Goal: Task Accomplishment & Management: Use online tool/utility

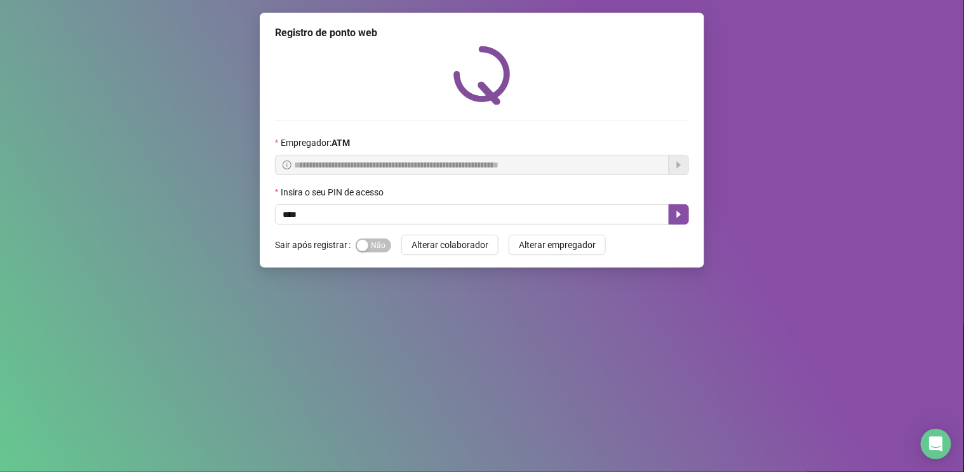
type input "****"
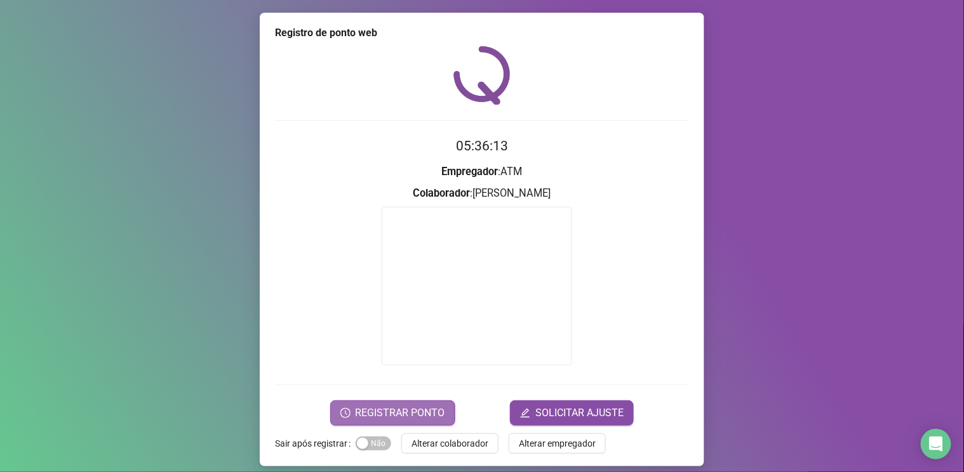
click at [377, 414] on span "REGISTRAR PONTO" at bounding box center [401, 413] width 90 height 15
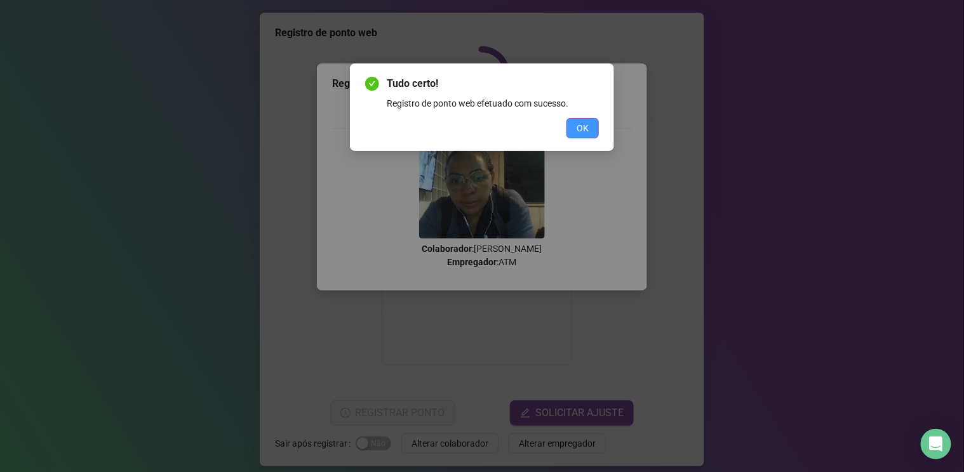
click at [580, 131] on span "OK" at bounding box center [582, 128] width 12 height 14
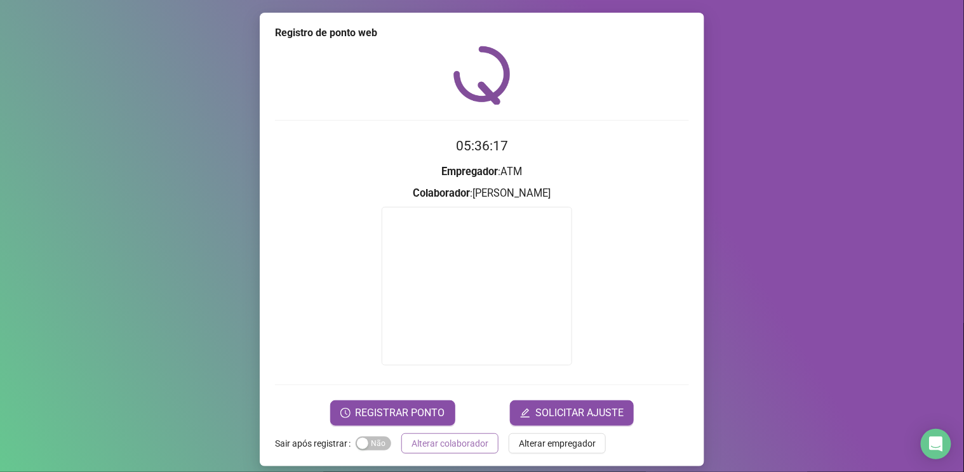
click at [420, 442] on span "Alterar colaborador" at bounding box center [449, 444] width 77 height 14
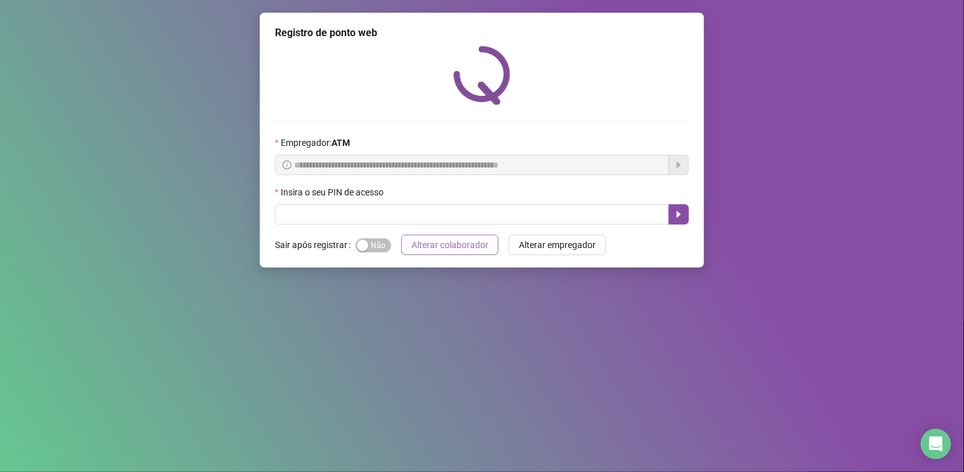
click at [430, 242] on span "Alterar colaborador" at bounding box center [449, 245] width 77 height 14
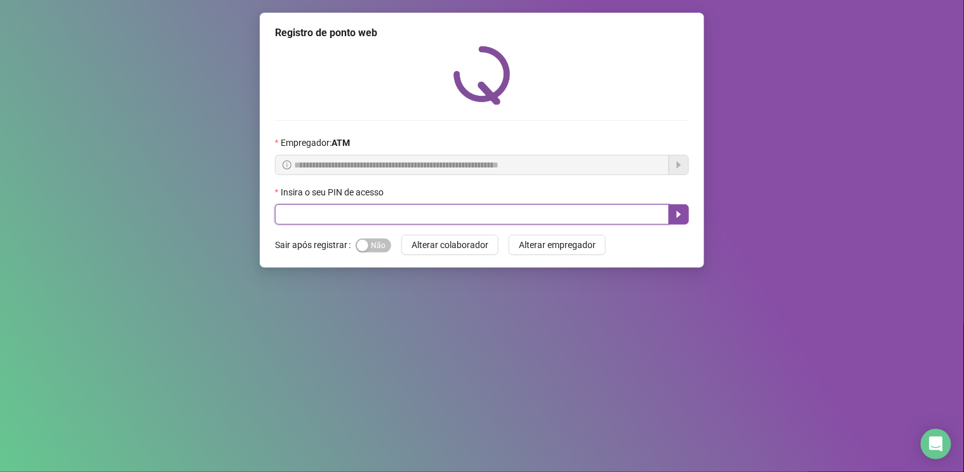
drag, startPoint x: 438, startPoint y: 213, endPoint x: 423, endPoint y: 218, distance: 15.5
click at [436, 215] on input "text" at bounding box center [472, 214] width 394 height 20
type input "****"
click at [679, 213] on icon "caret-right" at bounding box center [679, 215] width 10 height 10
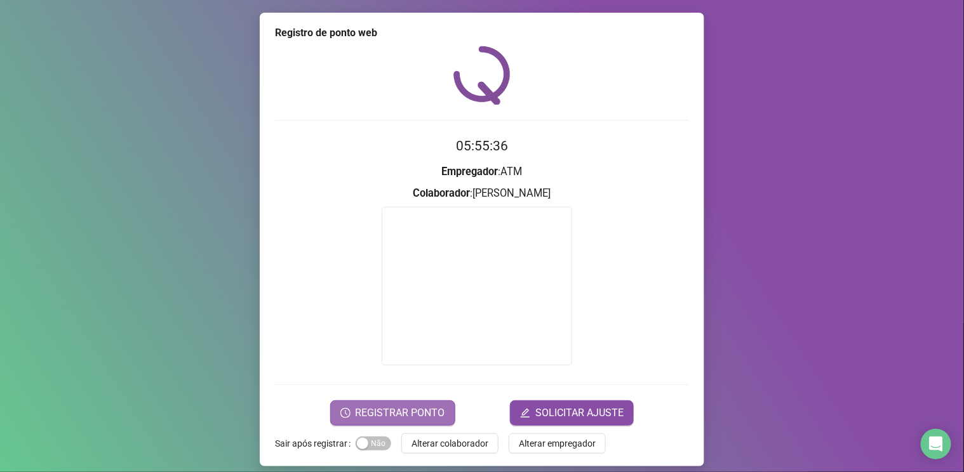
click at [390, 406] on span "REGISTRAR PONTO" at bounding box center [401, 413] width 90 height 15
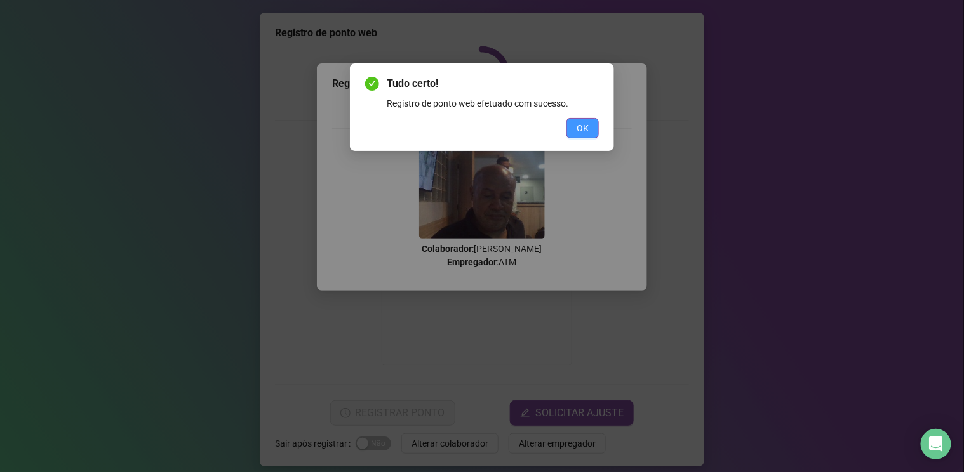
click at [587, 124] on span "OK" at bounding box center [582, 128] width 12 height 14
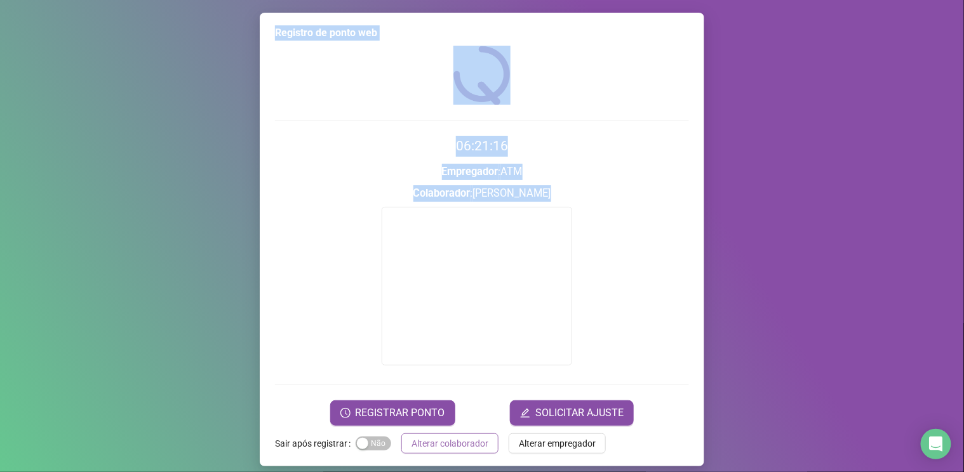
drag, startPoint x: 390, startPoint y: 423, endPoint x: 426, endPoint y: 447, distance: 43.0
click at [426, 447] on div "Registro de ponto web 06:21:16 Empregador : ATM Colaborador : [PERSON_NAME] REG…" at bounding box center [482, 240] width 444 height 454
click at [436, 435] on button "Alterar colaborador" at bounding box center [449, 444] width 97 height 20
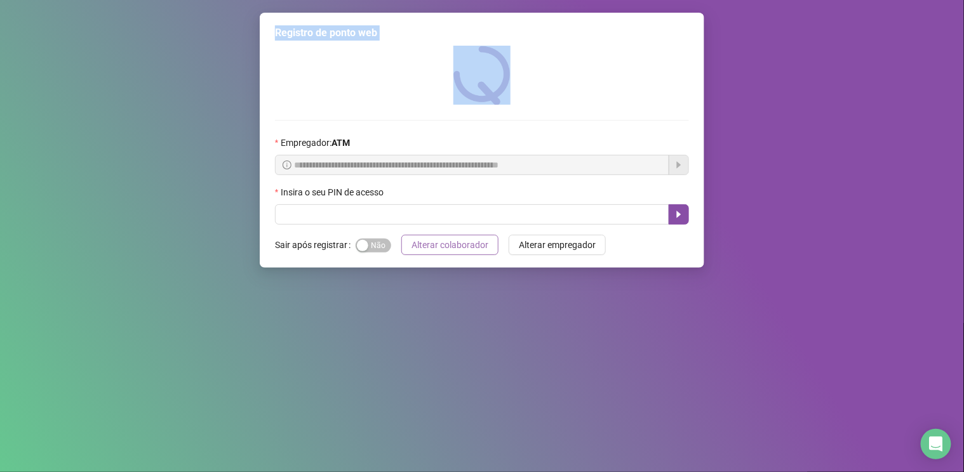
click at [431, 244] on span "Alterar colaborador" at bounding box center [449, 245] width 77 height 14
click at [461, 239] on span "Alterar colaborador" at bounding box center [449, 245] width 77 height 14
click at [445, 241] on span "Alterar colaborador" at bounding box center [449, 245] width 77 height 14
click at [439, 241] on span "Alterar colaborador" at bounding box center [449, 245] width 77 height 14
click at [65, 64] on div "**********" at bounding box center [482, 236] width 964 height 472
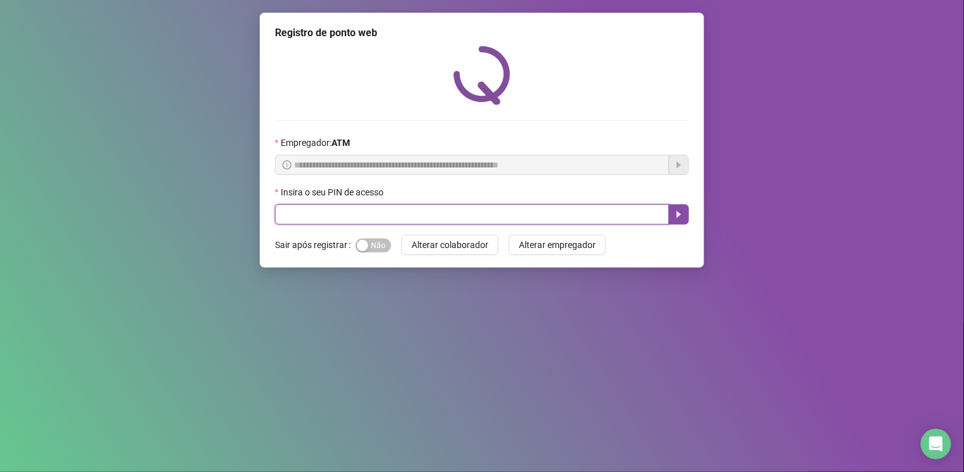
click at [356, 215] on input "text" at bounding box center [472, 214] width 394 height 20
type input "*****"
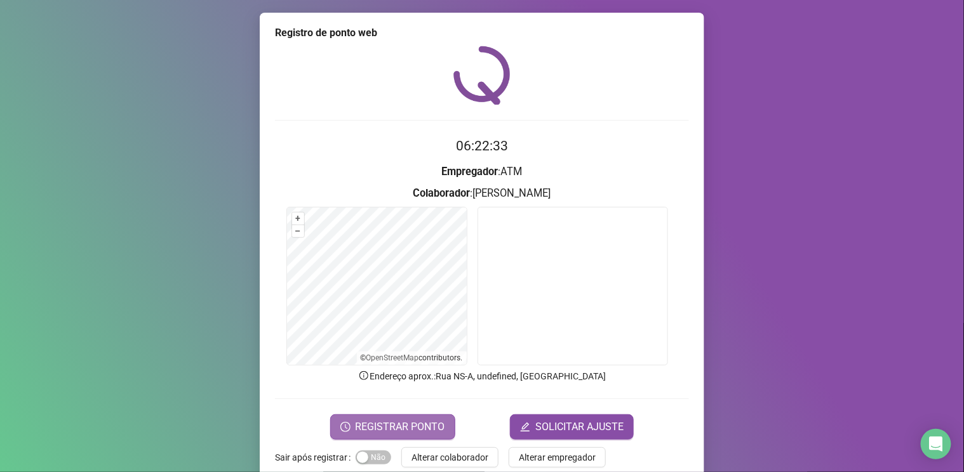
drag, startPoint x: 373, startPoint y: 451, endPoint x: 402, endPoint y: 426, distance: 37.8
click at [402, 426] on button "REGISTRAR PONTO" at bounding box center [392, 427] width 125 height 25
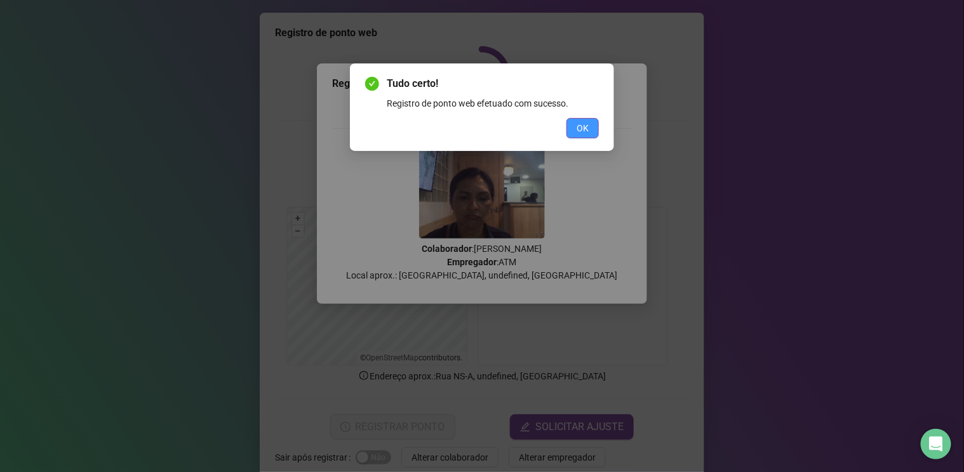
click at [577, 124] on span "OK" at bounding box center [582, 128] width 12 height 14
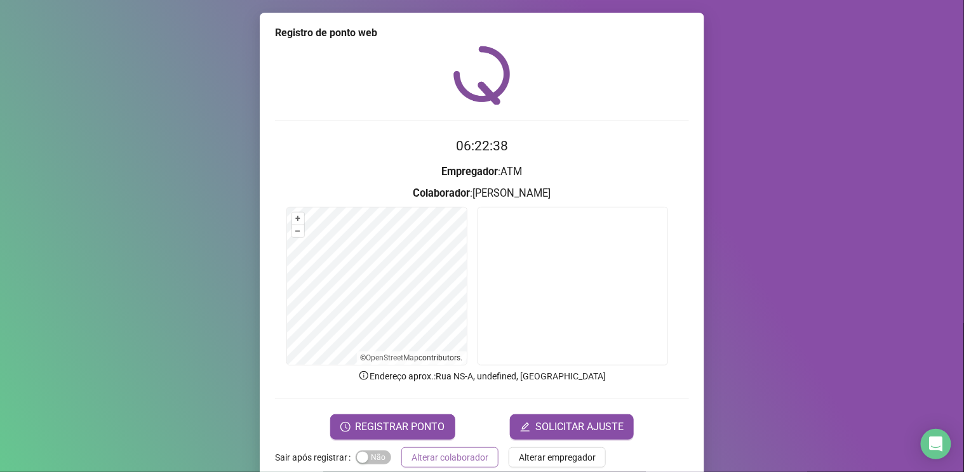
click at [460, 448] on button "Alterar colaborador" at bounding box center [449, 458] width 97 height 20
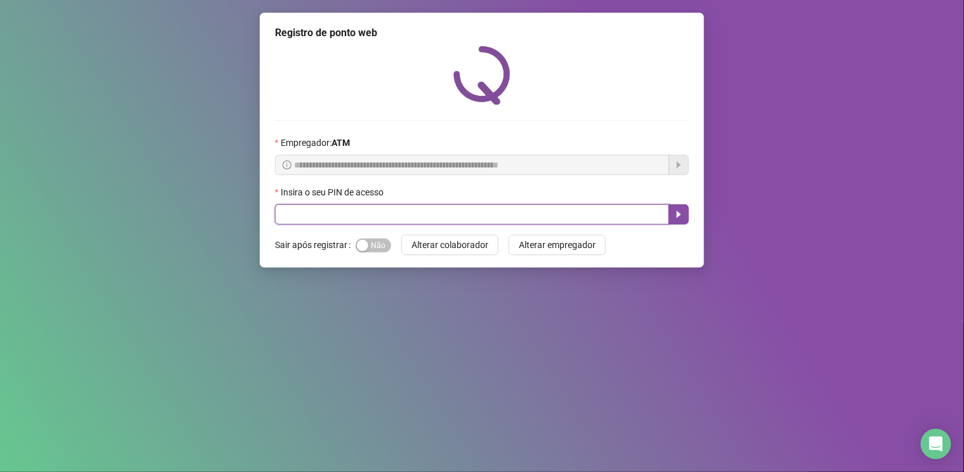
click at [385, 209] on input "text" at bounding box center [472, 214] width 394 height 20
type input "*****"
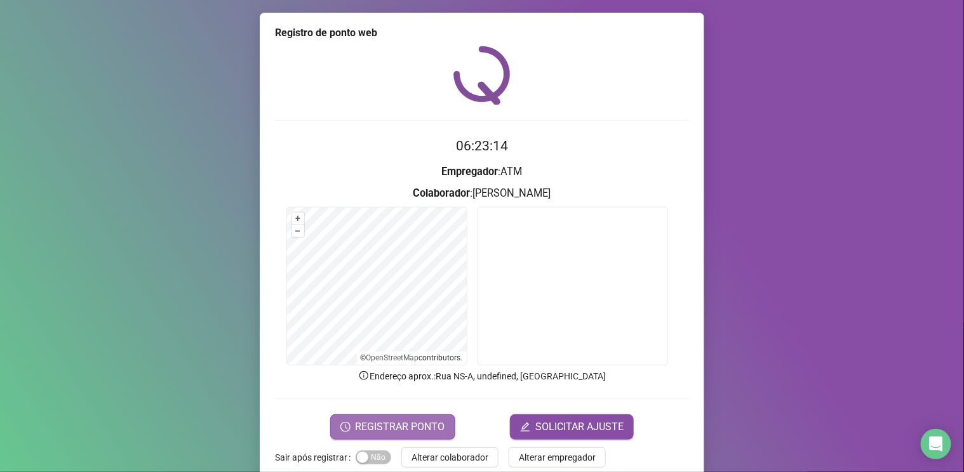
click at [392, 416] on button "REGISTRAR PONTO" at bounding box center [392, 427] width 125 height 25
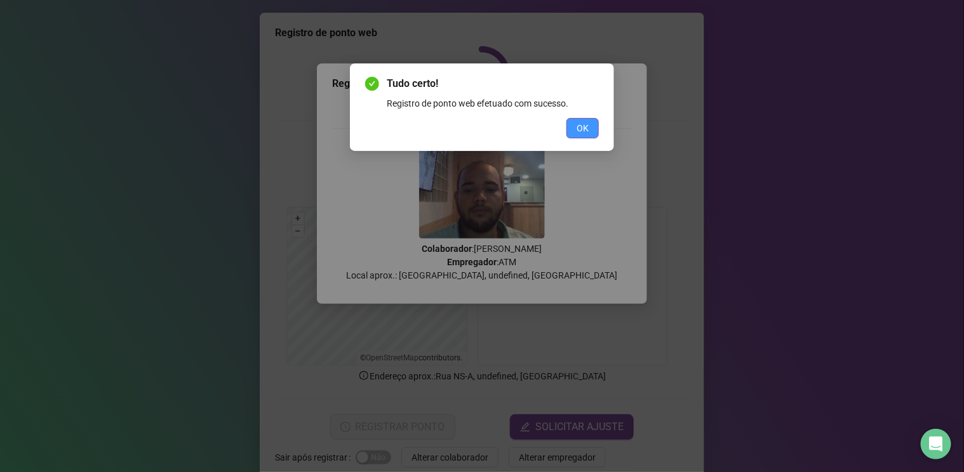
click at [582, 131] on span "OK" at bounding box center [582, 128] width 12 height 14
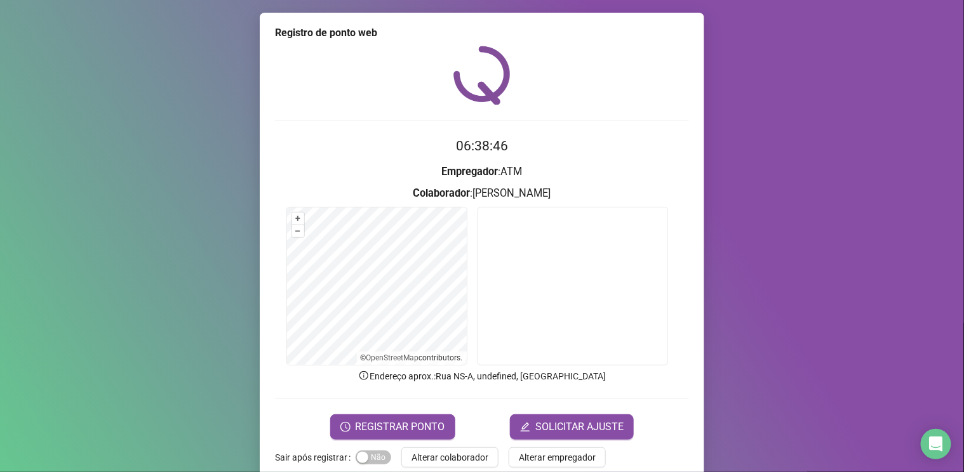
click at [348, 385] on form "06:38:46 Empregador : ATM Colaborador : CARLOS EDUARDO NUNES ALBURQUERQUE + – ⇧…" at bounding box center [482, 287] width 414 height 303
drag, startPoint x: 388, startPoint y: 376, endPoint x: 499, endPoint y: 389, distance: 111.9
click at [491, 388] on form "06:38:50 Empregador : ATM Colaborador : CARLOS EDUARDO NUNES ALBURQUERQUE + – ⇧…" at bounding box center [482, 287] width 414 height 303
drag, startPoint x: 518, startPoint y: 400, endPoint x: 318, endPoint y: 394, distance: 200.1
click at [308, 412] on form "06:38:51 Empregador : ATM Colaborador : CARLOS EDUARDO NUNES ALBURQUERQUE + – ⇧…" at bounding box center [482, 287] width 414 height 303
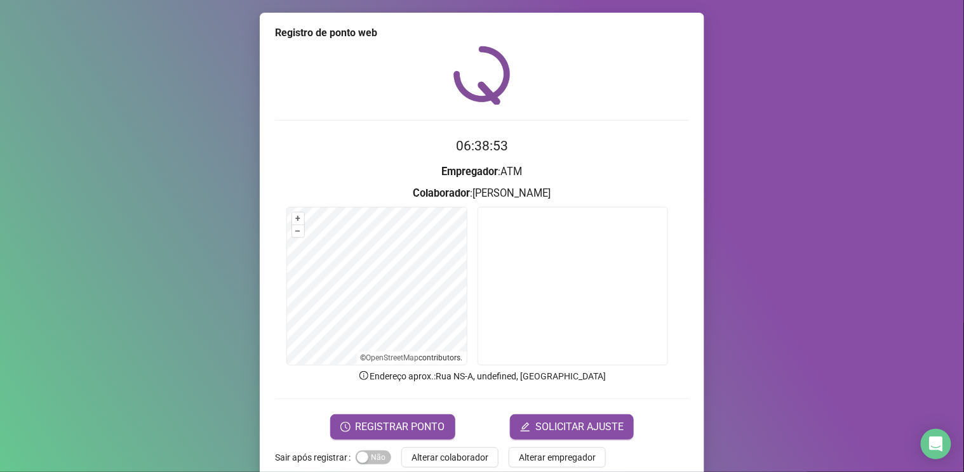
drag, startPoint x: 409, startPoint y: 86, endPoint x: 409, endPoint y: -8, distance: 93.3
click at [409, 0] on html "Página inicial Registrar ponto Espelho de ponto Meus registros Minhas solicitaç…" at bounding box center [482, 236] width 964 height 472
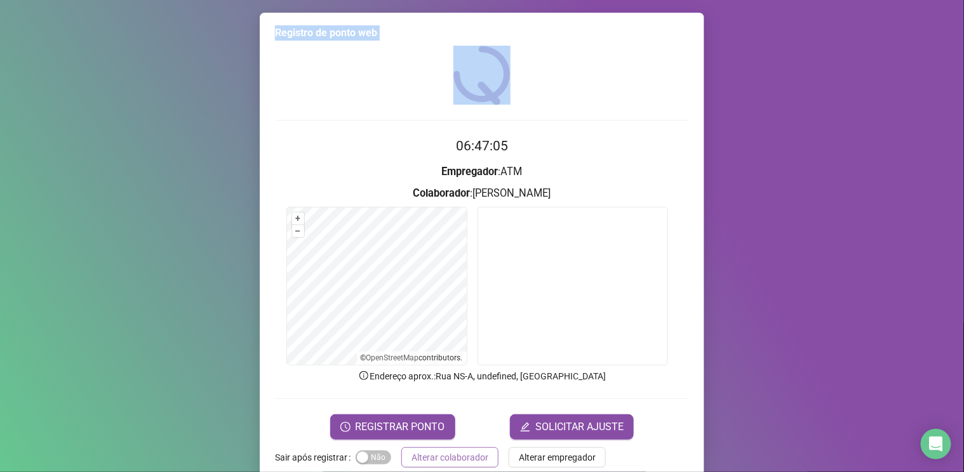
click at [443, 460] on span "Alterar colaborador" at bounding box center [449, 458] width 77 height 14
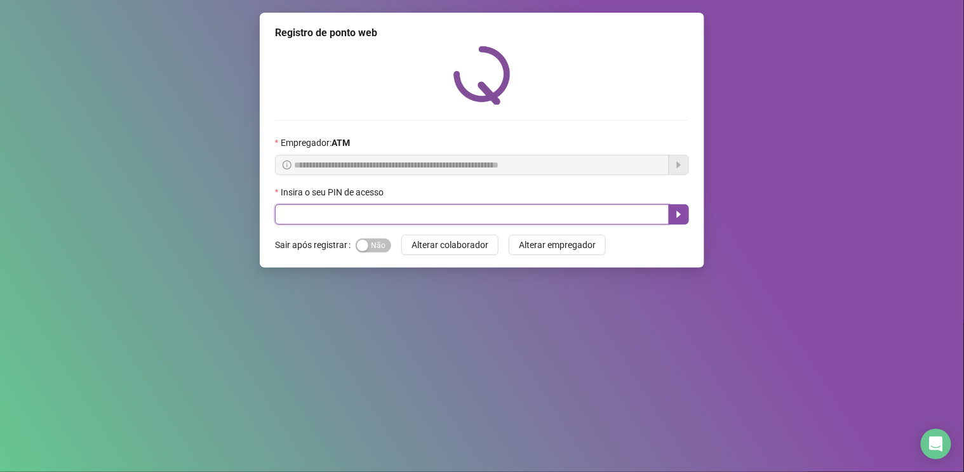
click at [361, 218] on input "text" at bounding box center [472, 214] width 394 height 20
type input "*****"
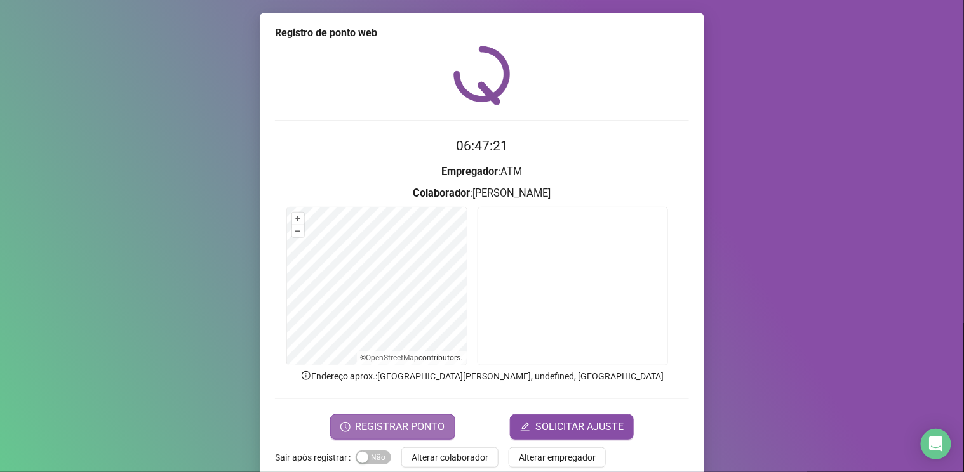
click at [395, 425] on span "REGISTRAR PONTO" at bounding box center [401, 427] width 90 height 15
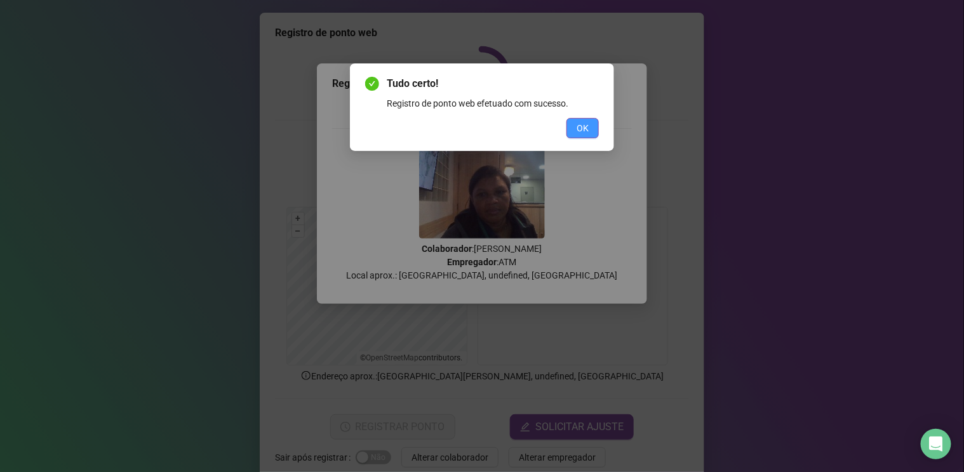
click at [585, 124] on span "OK" at bounding box center [582, 128] width 12 height 14
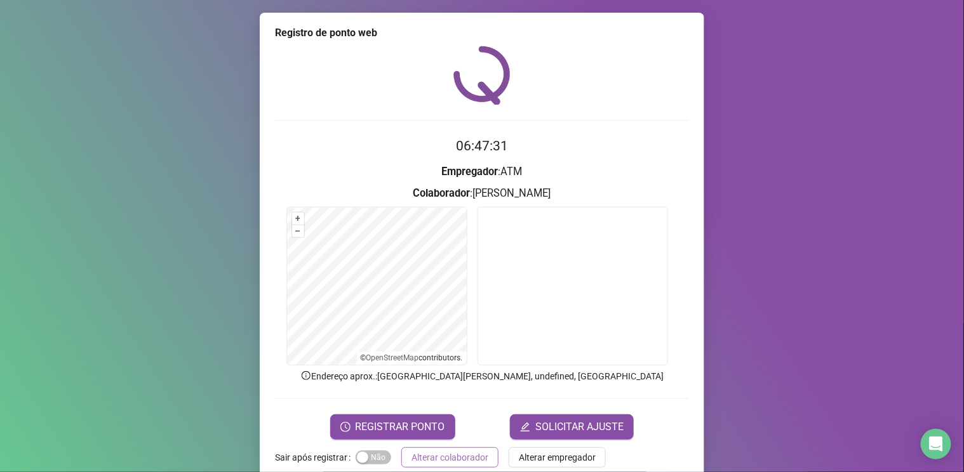
click at [462, 451] on span "Alterar colaborador" at bounding box center [449, 458] width 77 height 14
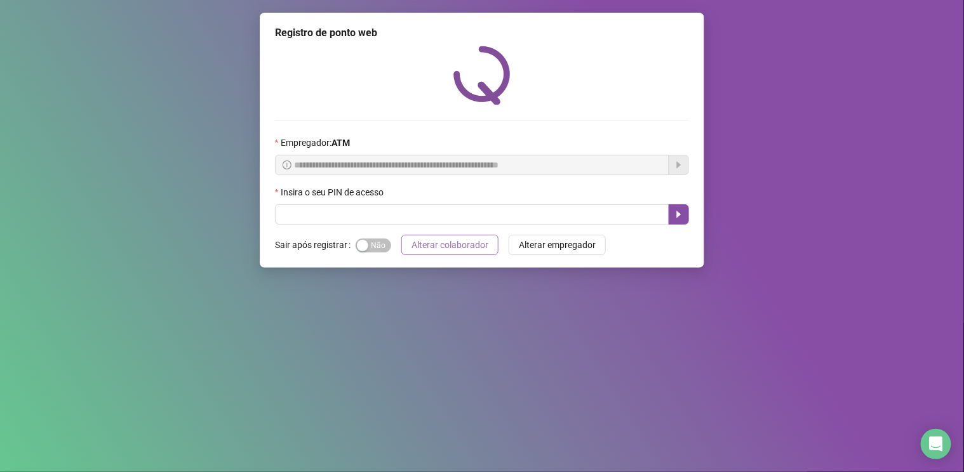
click at [430, 246] on span "Alterar colaborador" at bounding box center [449, 245] width 77 height 14
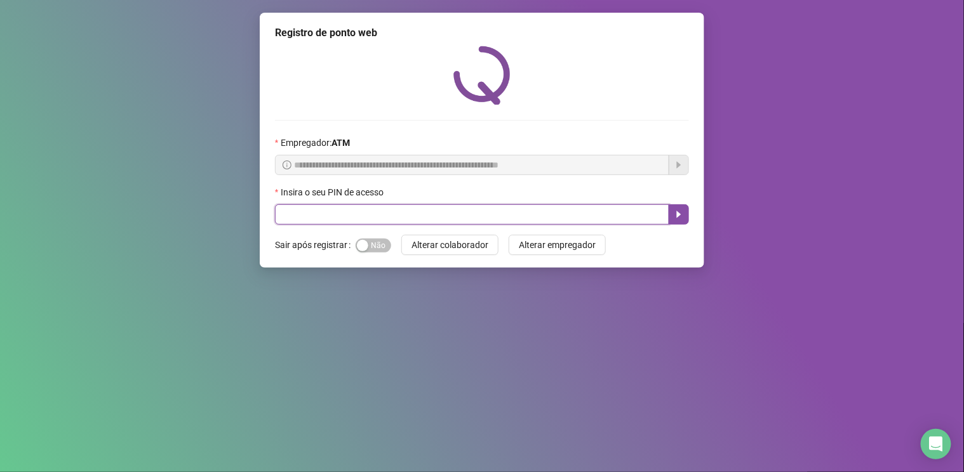
click at [328, 218] on input "text" at bounding box center [472, 214] width 394 height 20
type input "****"
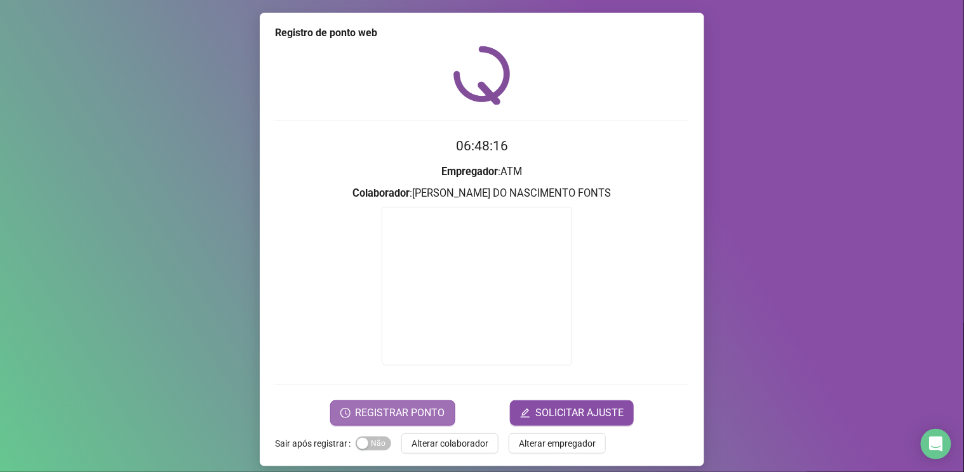
click at [406, 413] on span "REGISTRAR PONTO" at bounding box center [401, 413] width 90 height 15
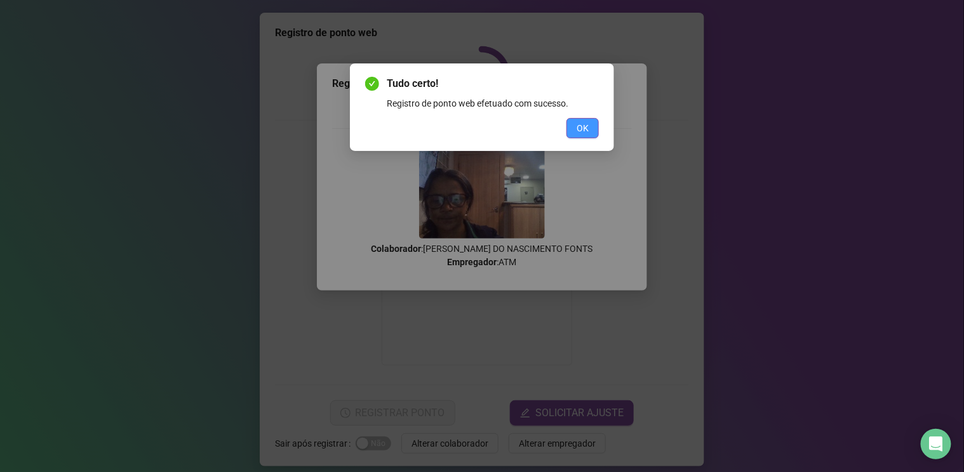
click at [587, 123] on span "OK" at bounding box center [582, 128] width 12 height 14
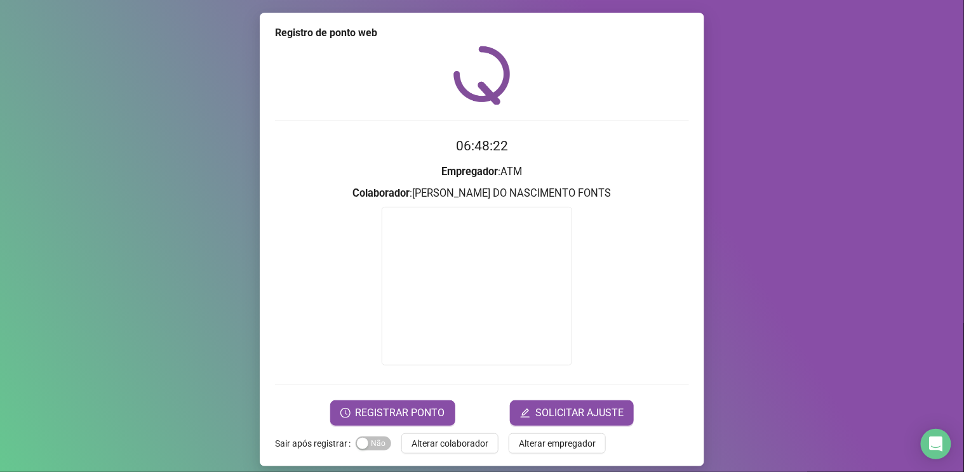
drag, startPoint x: 437, startPoint y: 441, endPoint x: 448, endPoint y: 438, distance: 11.1
click at [437, 440] on span "Alterar colaborador" at bounding box center [449, 444] width 77 height 14
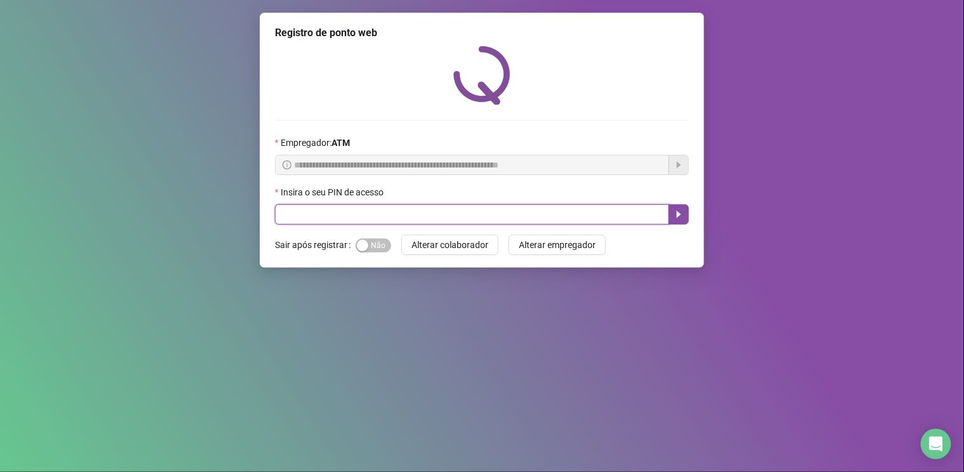
click at [385, 211] on input "text" at bounding box center [472, 214] width 394 height 20
type input "*****"
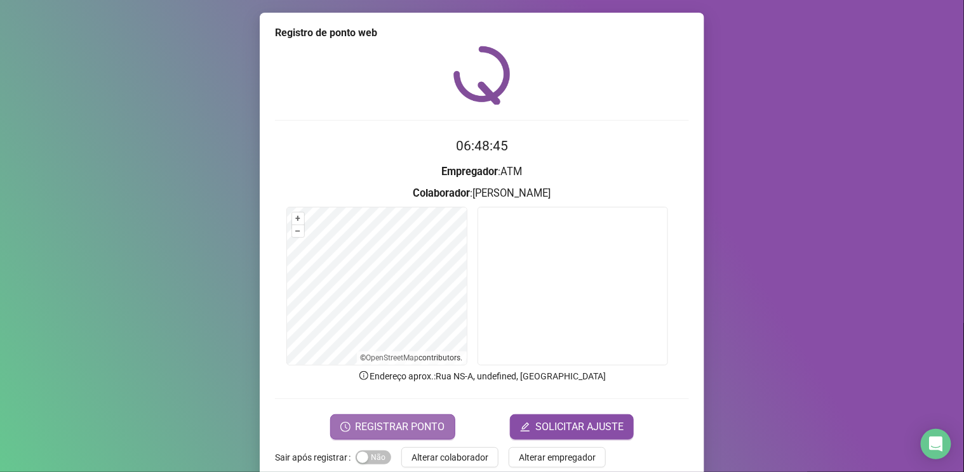
click at [408, 427] on span "REGISTRAR PONTO" at bounding box center [401, 427] width 90 height 15
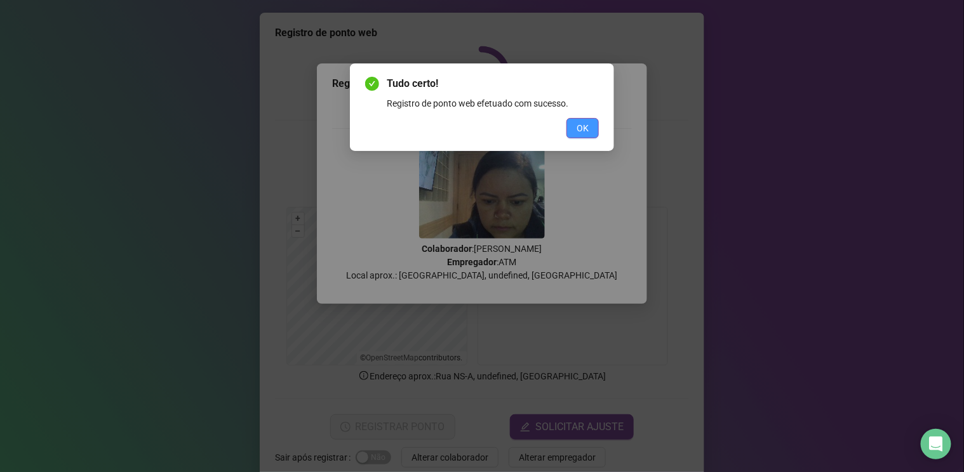
click at [590, 130] on button "OK" at bounding box center [582, 128] width 32 height 20
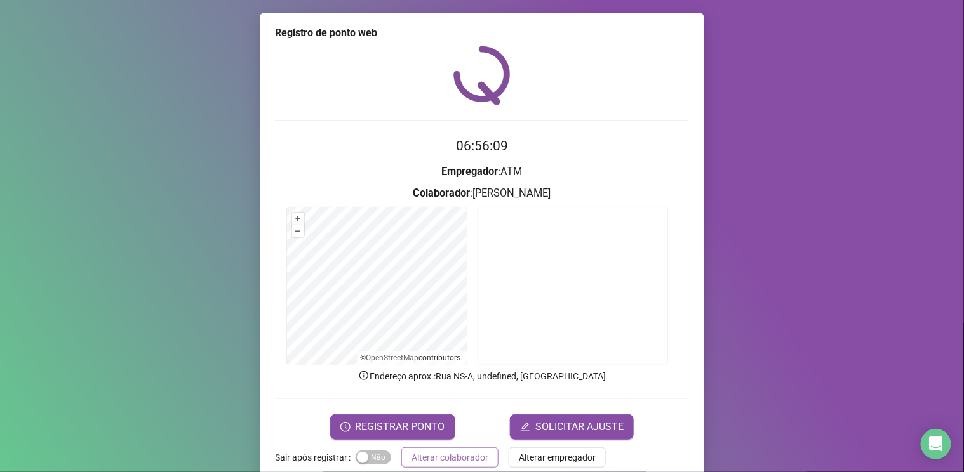
click at [445, 455] on span "Alterar colaborador" at bounding box center [449, 458] width 77 height 14
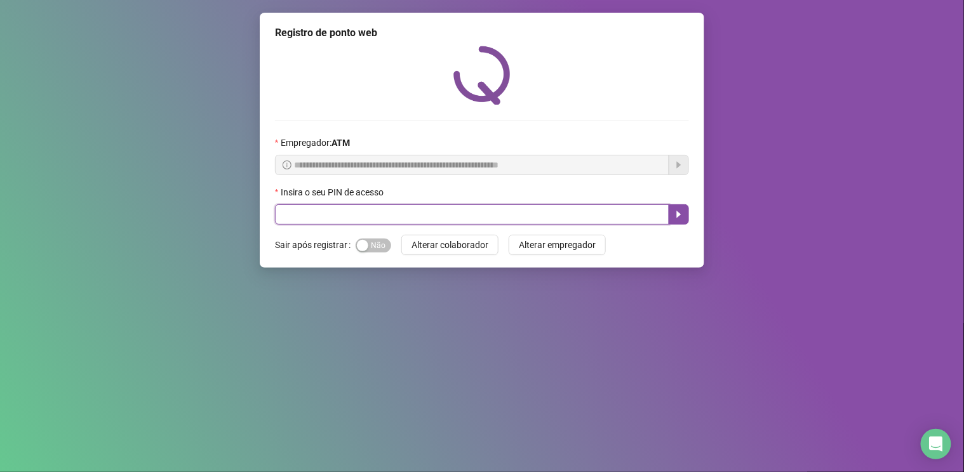
click at [328, 218] on input "text" at bounding box center [472, 214] width 394 height 20
type input "*****"
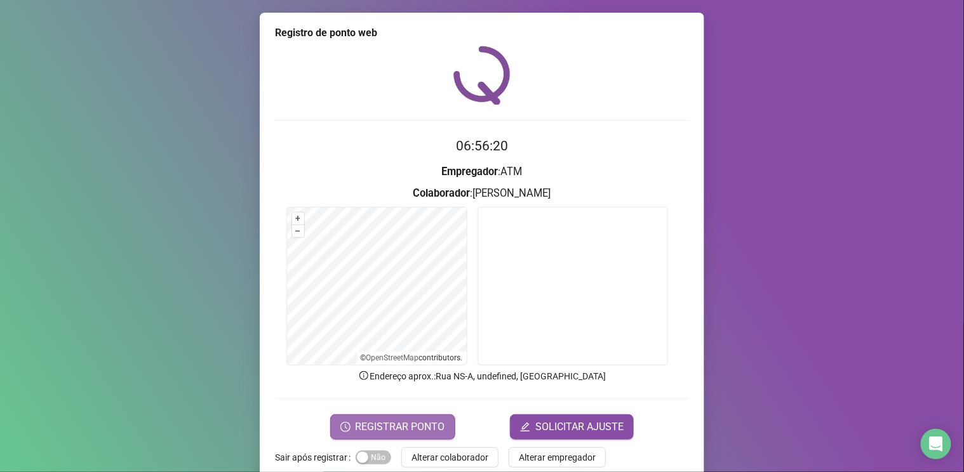
click at [415, 426] on span "REGISTRAR PONTO" at bounding box center [401, 427] width 90 height 15
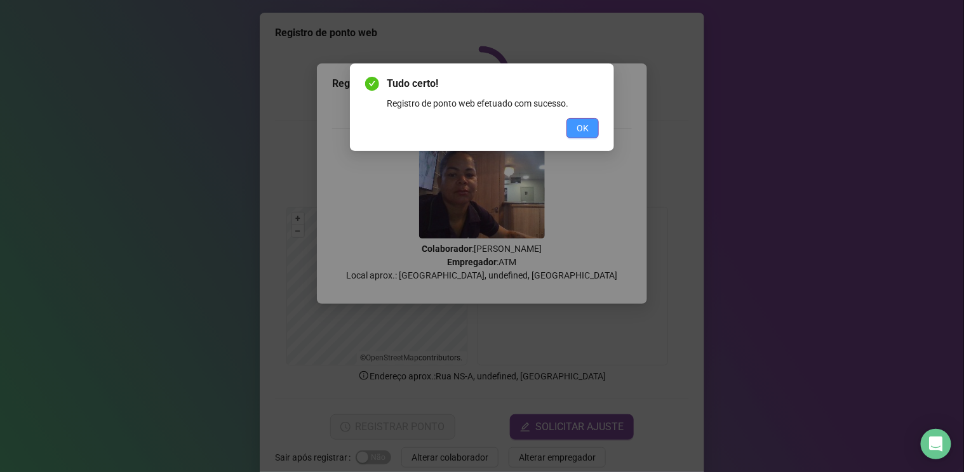
click at [580, 131] on span "OK" at bounding box center [582, 128] width 12 height 14
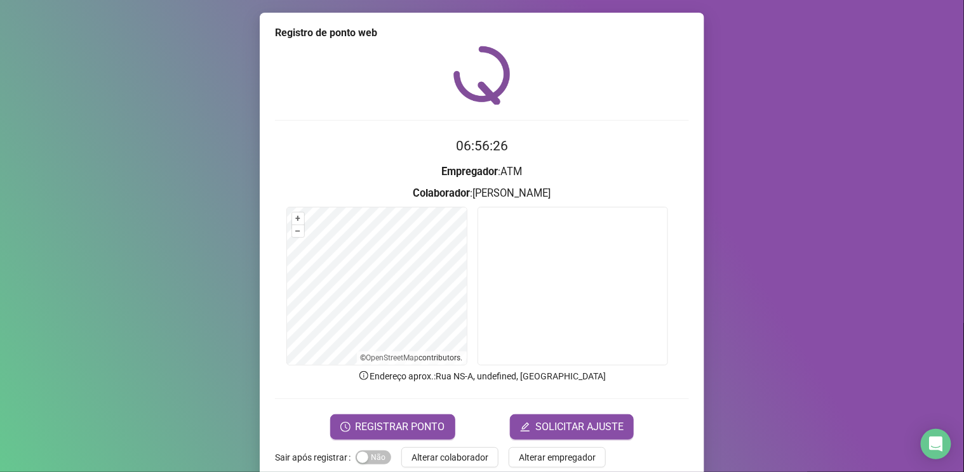
click at [467, 455] on span "Alterar colaborador" at bounding box center [449, 458] width 77 height 14
